Goal: Task Accomplishment & Management: Complete application form

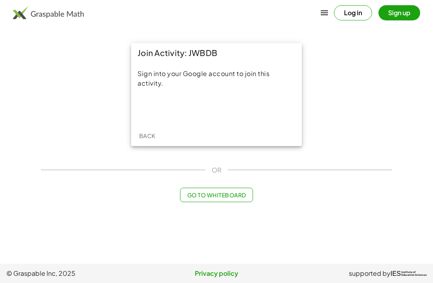
click at [196, 115] on div "Sign in with Google. Opens in new tab" at bounding box center [217, 109] width 74 height 18
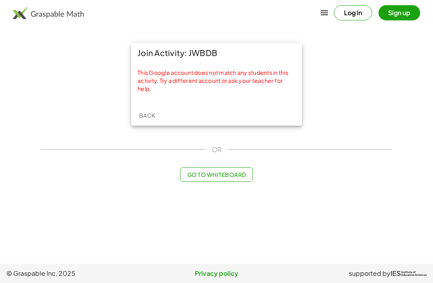
click at [348, 17] on button "Log in" at bounding box center [353, 12] width 38 height 15
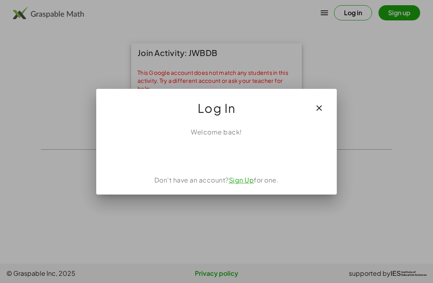
click at [323, 109] on icon "button" at bounding box center [319, 108] width 10 height 10
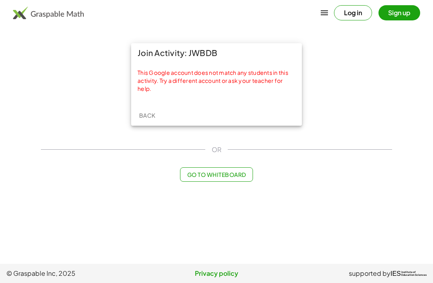
click at [398, 13] on button "Sign up" at bounding box center [399, 12] width 42 height 15
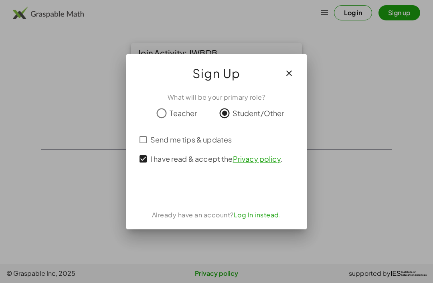
click at [182, 191] on div "Sign in with Google. Opens in new tab" at bounding box center [217, 190] width 90 height 18
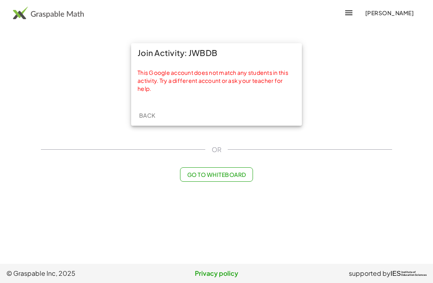
click at [143, 110] on button "Back" at bounding box center [147, 115] width 26 height 14
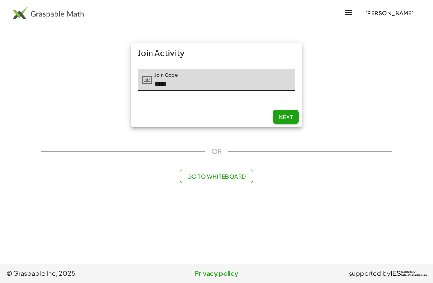
click at [143, 109] on div "Next" at bounding box center [216, 117] width 171 height 21
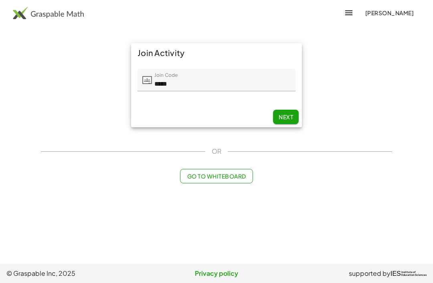
click at [144, 117] on div "Next" at bounding box center [216, 117] width 171 height 21
click at [287, 115] on span "Next" at bounding box center [285, 116] width 14 height 7
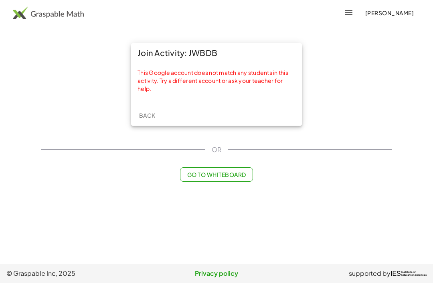
click at [147, 116] on span "Back" at bounding box center [147, 115] width 16 height 7
